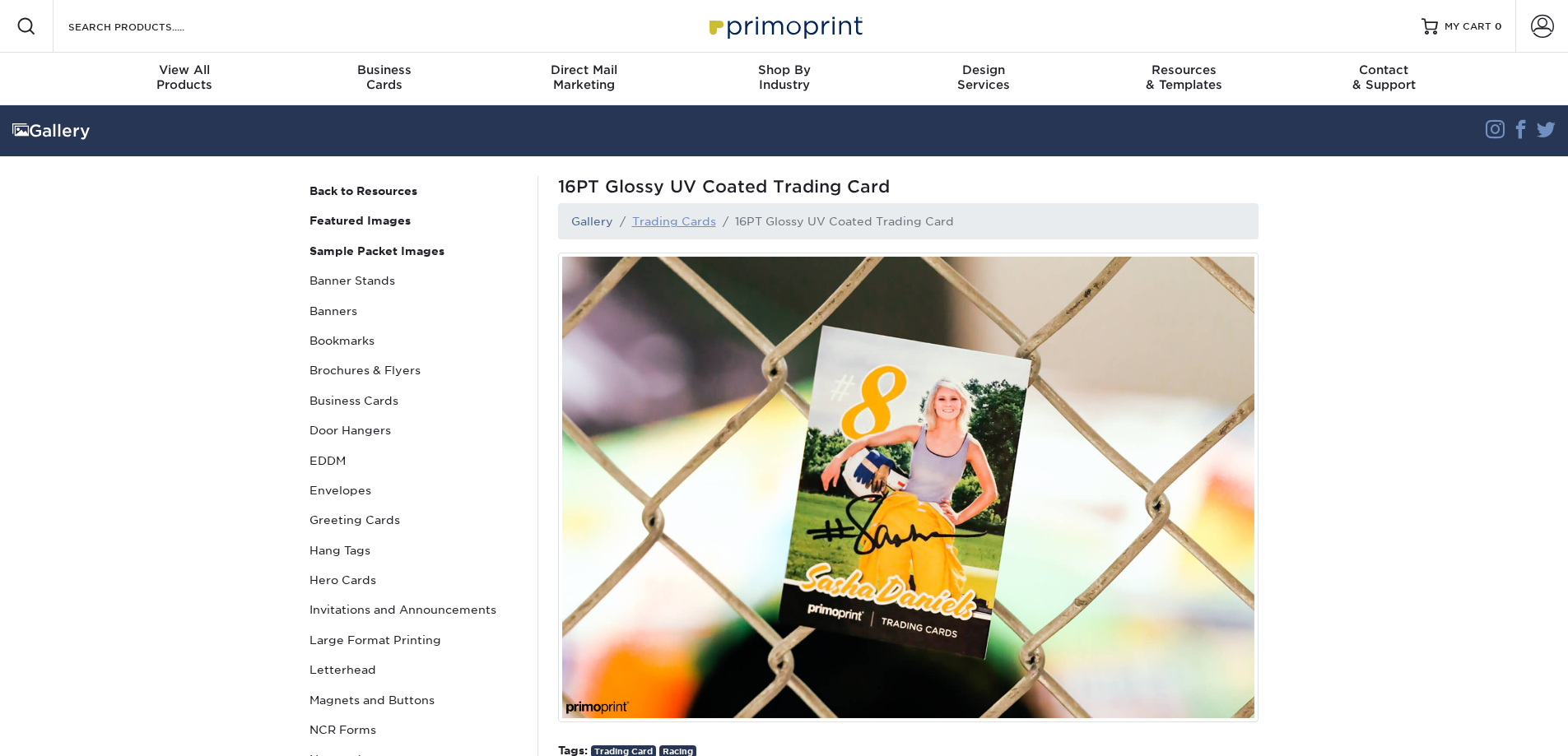
click at [700, 221] on link "Trading Cards" at bounding box center [674, 221] width 84 height 14
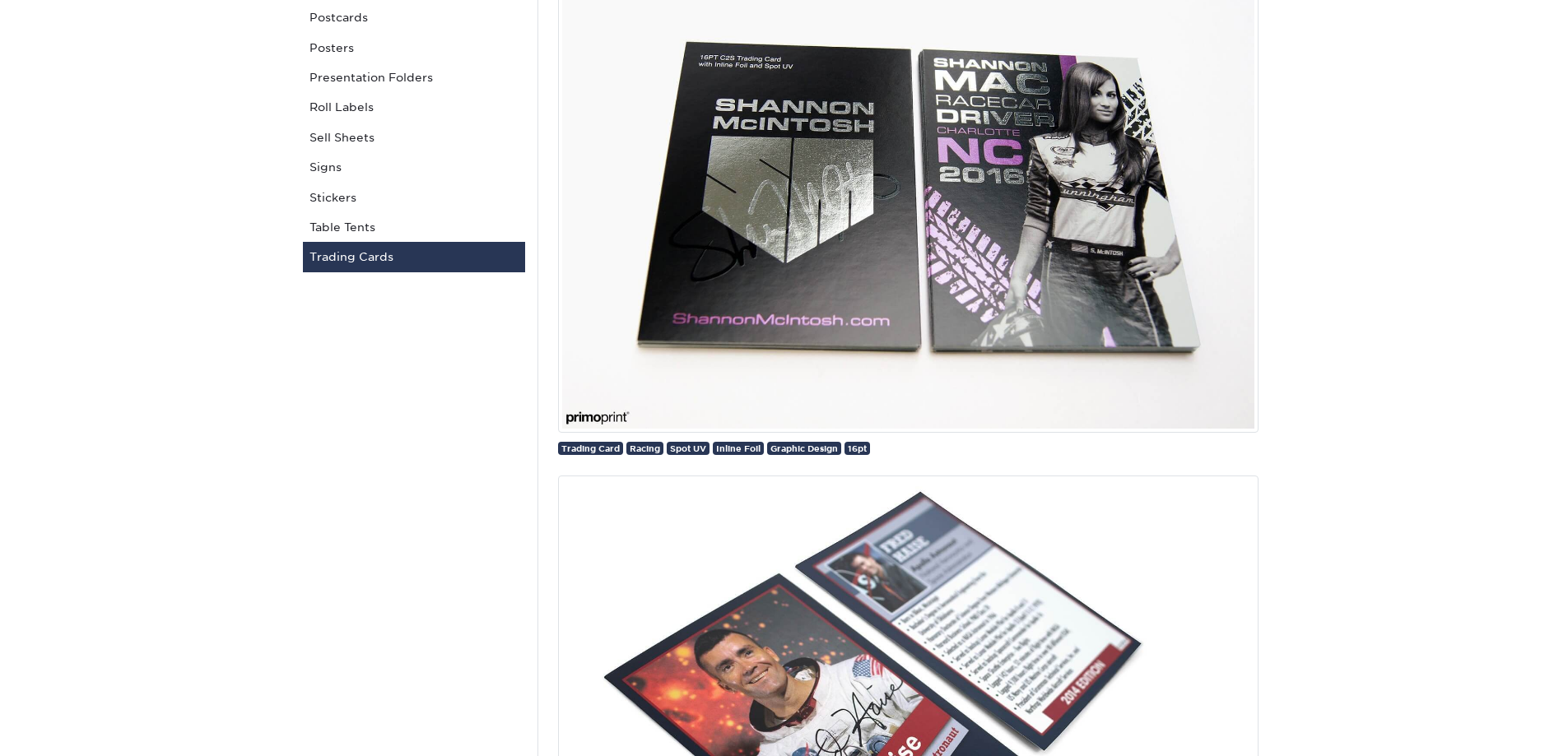
scroll to position [809, 0]
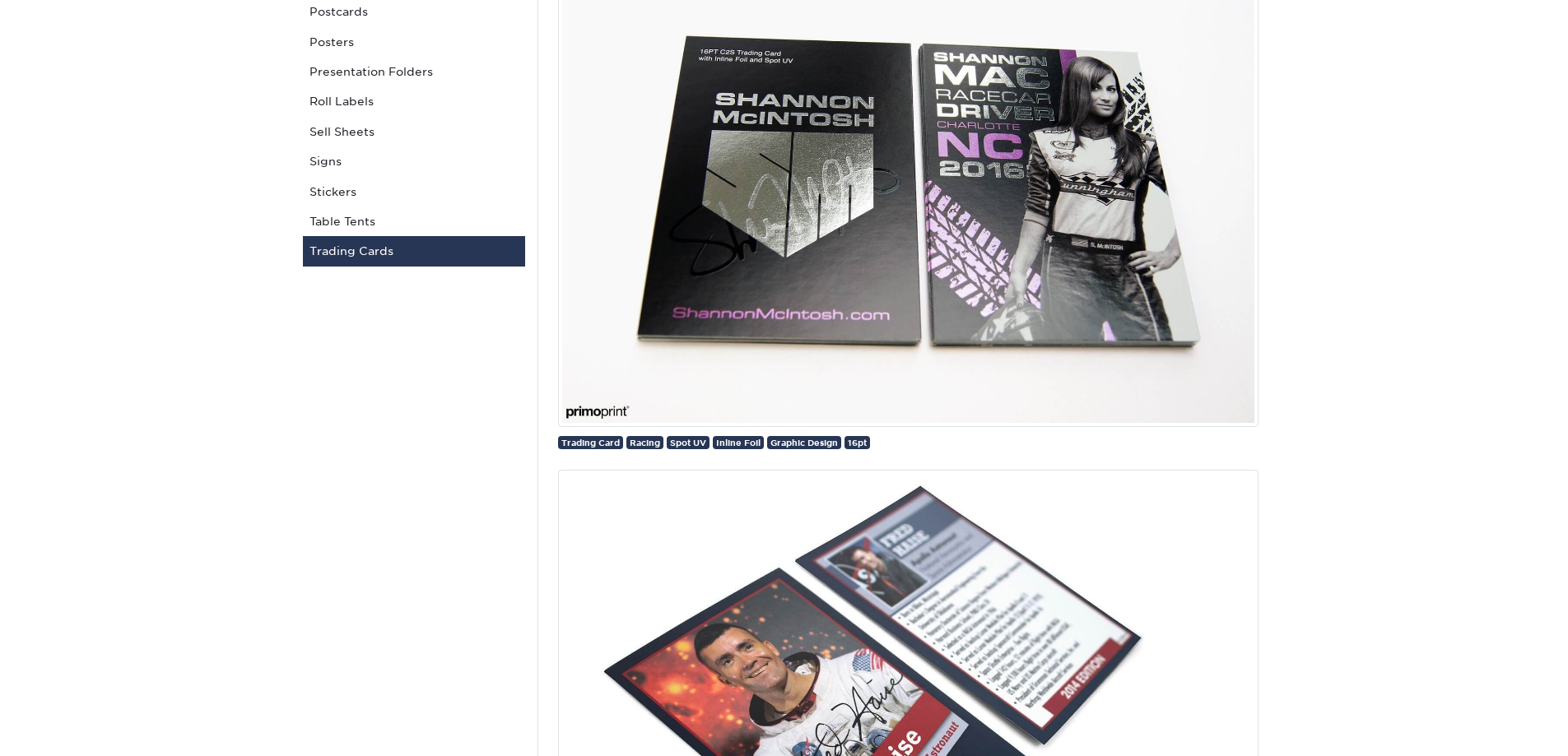
click at [826, 140] on img at bounding box center [908, 192] width 701 height 470
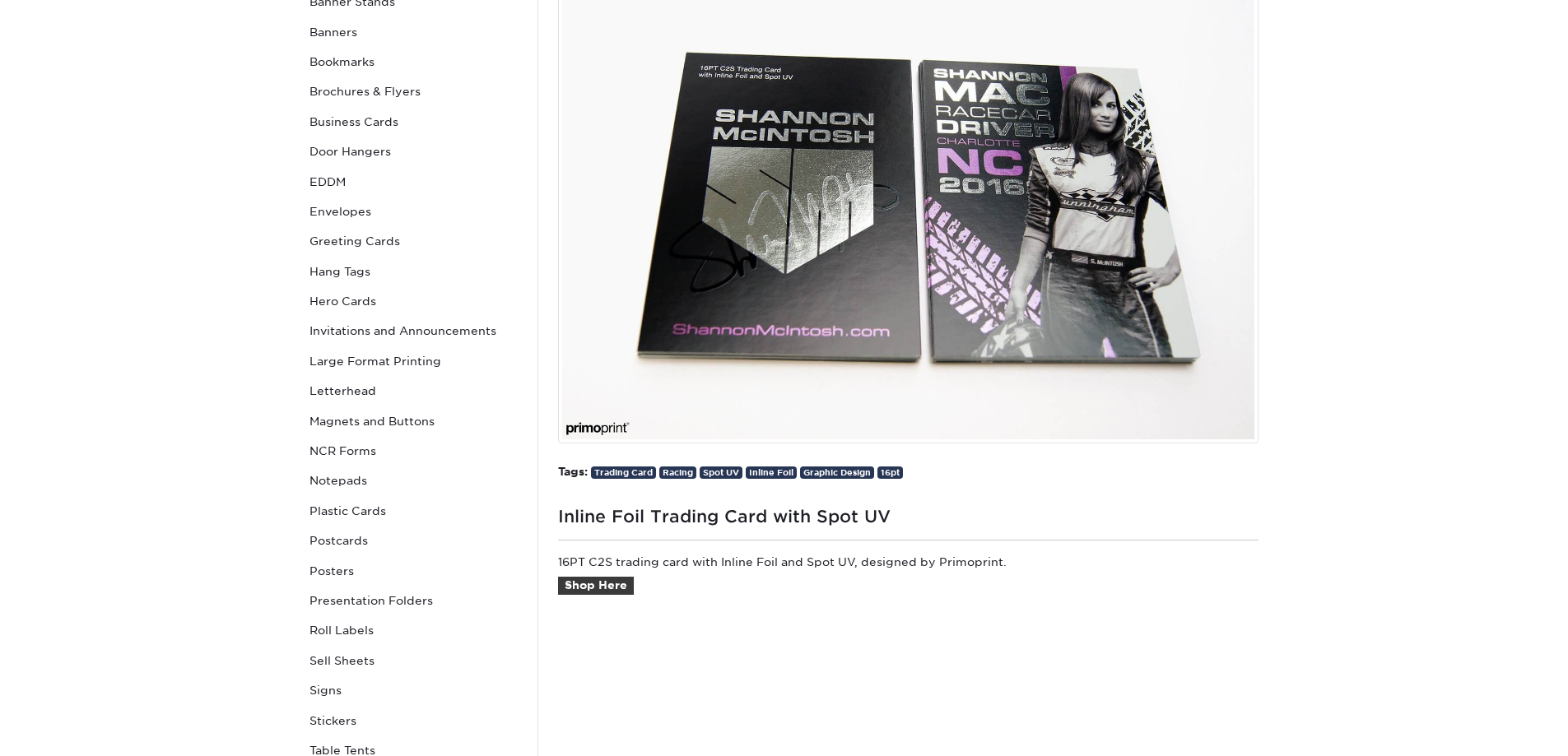
scroll to position [247, 0]
